Goal: Find specific fact: Find specific fact

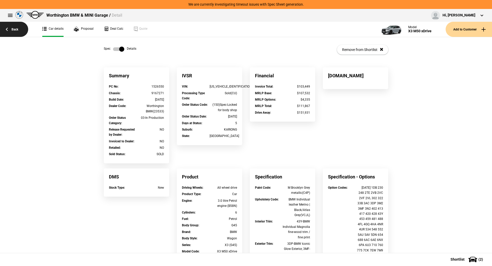
click at [11, 30] on link "Back" at bounding box center [14, 29] width 28 height 15
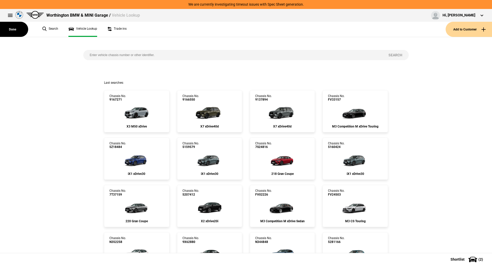
click at [116, 53] on input "search" at bounding box center [232, 55] width 299 height 10
paste input "1526550"
type input "1526550"
click at [386, 55] on button "Search" at bounding box center [395, 55] width 27 height 10
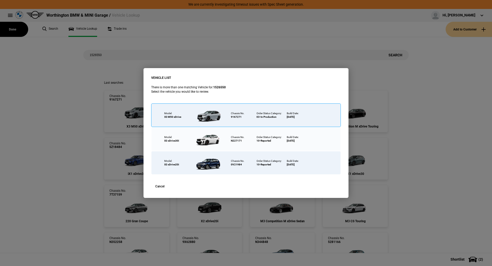
click at [214, 118] on div at bounding box center [208, 115] width 33 height 18
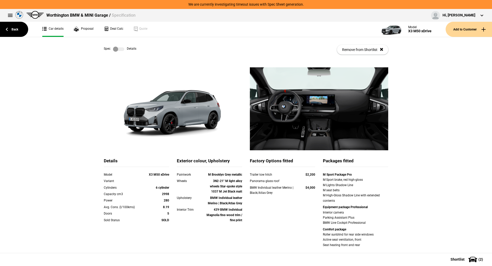
click at [114, 47] on label at bounding box center [118, 49] width 11 height 5
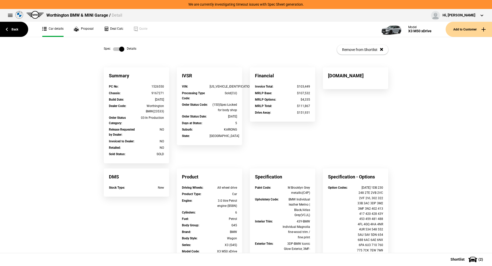
click at [227, 88] on div "[US_VEHICLE_IDENTIFICATION_NUMBER]" at bounding box center [223, 86] width 28 height 5
copy div "[US_VEHICLE_IDENTIFICATION_NUMBER]"
